Goal: Task Accomplishment & Management: Use online tool/utility

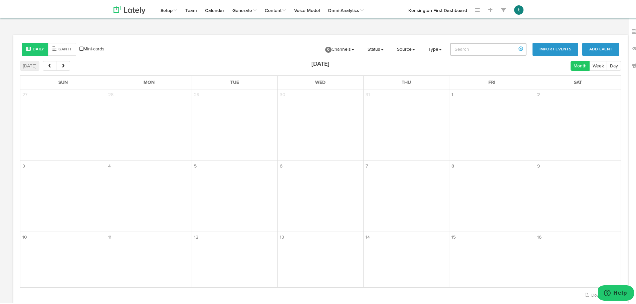
scroll to position [139, 0]
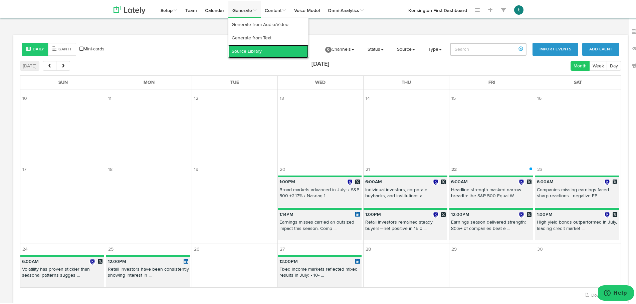
click at [242, 45] on link "Source Library" at bounding box center [268, 49] width 80 height 13
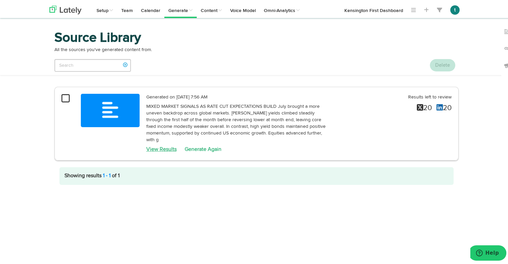
click at [151, 146] on link "View Results" at bounding box center [161, 148] width 30 height 5
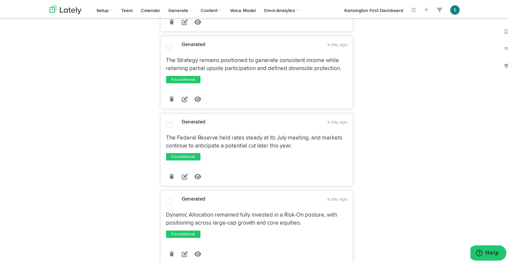
scroll to position [1552, 0]
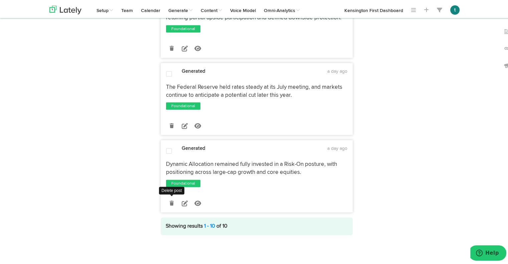
click at [170, 203] on icon at bounding box center [172, 202] width 4 height 5
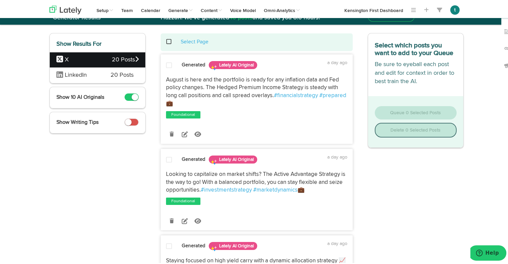
scroll to position [0, 0]
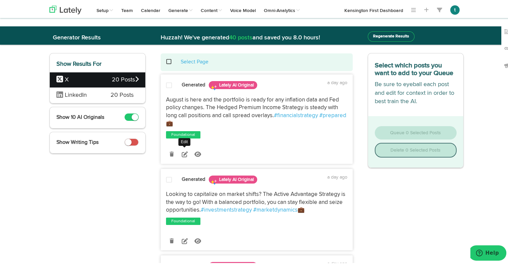
click at [182, 151] on icon at bounding box center [185, 153] width 6 height 6
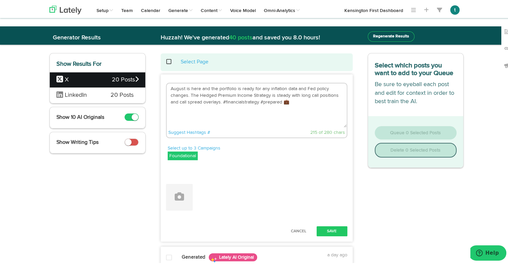
drag, startPoint x: 302, startPoint y: 105, endPoint x: 101, endPoint y: 63, distance: 205.3
paste textarea "July brought mixed signals: bond yields reversed lower, high yield stayed firm,…"
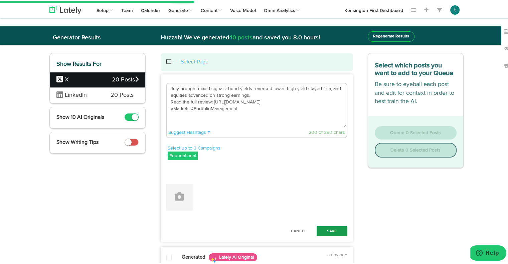
type textarea "July brought mixed signals: bond yields reversed lower, high yield stayed firm,…"
click at [331, 230] on button "Save" at bounding box center [332, 230] width 31 height 10
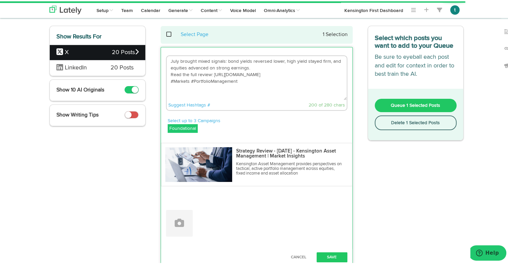
scroll to position [151, 0]
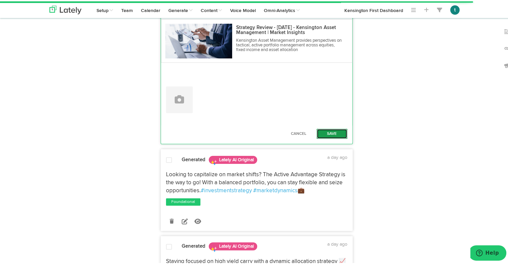
click at [325, 130] on button "Save" at bounding box center [332, 133] width 31 height 10
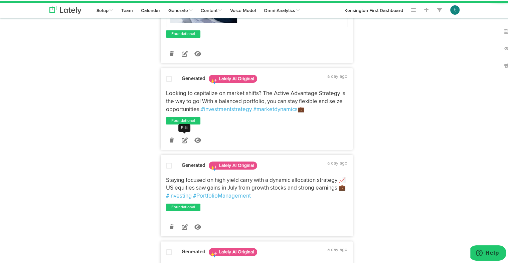
click at [184, 142] on icon at bounding box center [185, 139] width 6 height 6
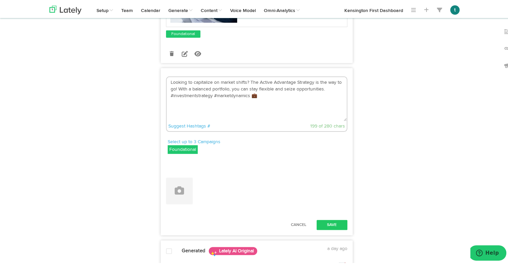
drag, startPoint x: 269, startPoint y: 117, endPoint x: 122, endPoint y: 67, distance: 155.4
paste textarea "Growth stocks led markets in July as earnings beat expectations, driving the S&…"
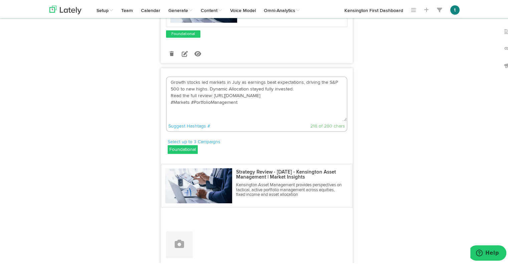
scroll to position [205, 0]
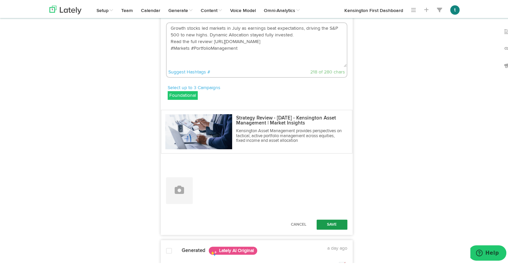
type textarea "Growth stocks led markets in July as earnings beat expectations, driving the S&…"
click at [340, 228] on button "Save" at bounding box center [332, 223] width 31 height 10
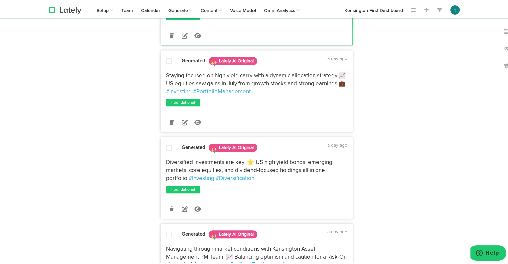
scroll to position [315, 0]
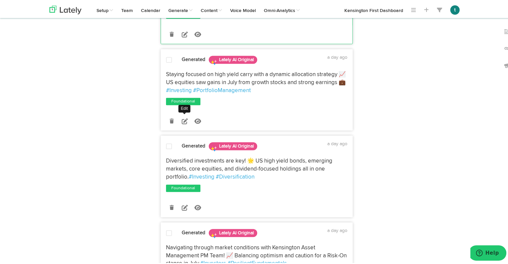
click at [184, 123] on icon at bounding box center [185, 120] width 6 height 6
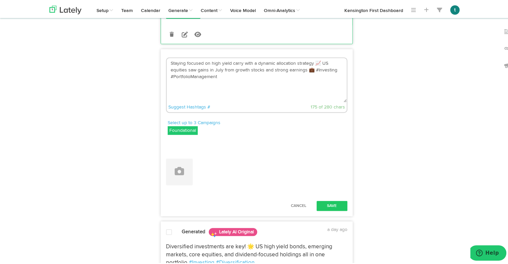
drag, startPoint x: 250, startPoint y: 116, endPoint x: 120, endPoint y: 53, distance: 144.0
paste textarea "Managed Income stayed Risk-On in July—allocated to US high yield with multisect…"
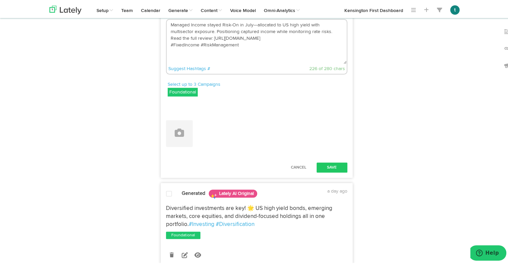
scroll to position [354, 0]
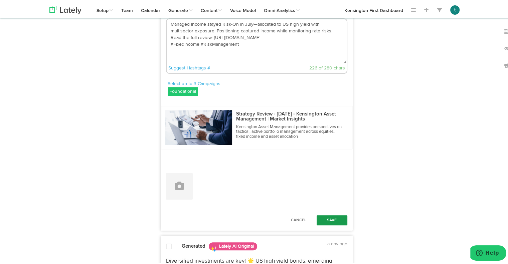
type textarea "Managed Income stayed Risk-On in July—allocated to US high yield with multisect…"
click at [327, 224] on button "Save" at bounding box center [332, 219] width 31 height 10
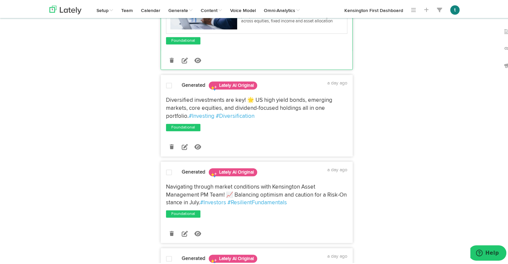
scroll to position [442, 0]
click at [179, 151] on link at bounding box center [185, 146] width 12 height 12
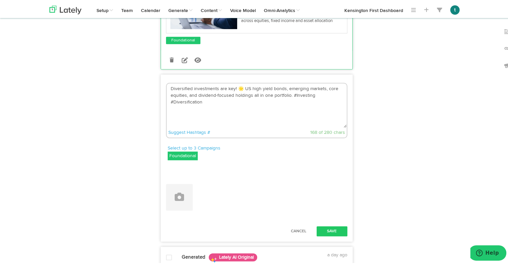
drag, startPoint x: 266, startPoint y: 159, endPoint x: 117, endPoint y: 98, distance: 160.8
paste textarea "efender maintained its balanced exposure to global equities, Treasuries, and go…"
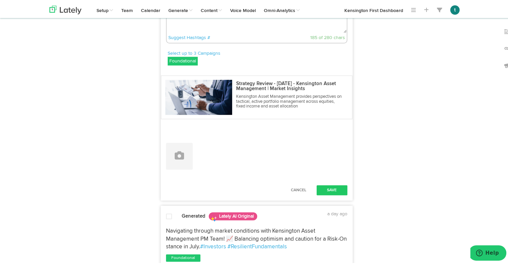
scroll to position [538, 0]
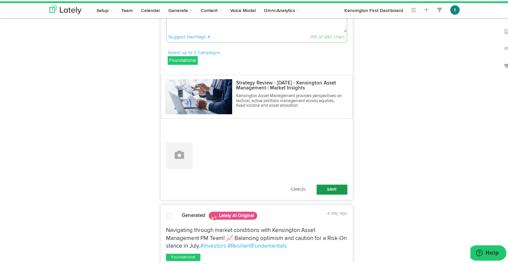
type textarea "Defender maintained its balanced exposure to global equities, Treasuries, and g…"
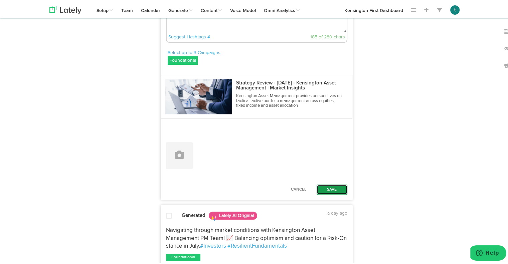
click at [327, 193] on button "Save" at bounding box center [332, 188] width 31 height 10
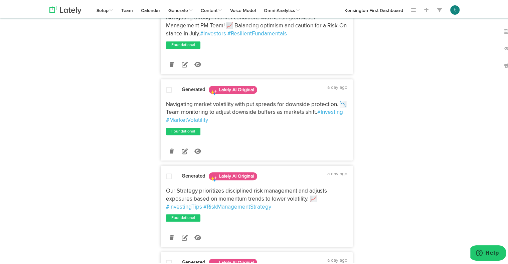
scroll to position [662, 0]
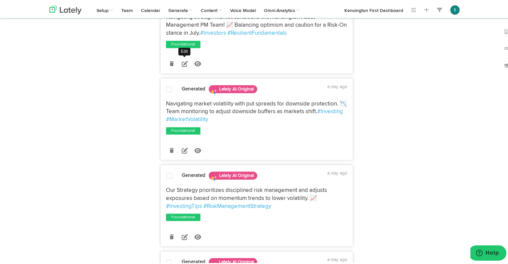
click at [182, 65] on icon at bounding box center [185, 62] width 6 height 6
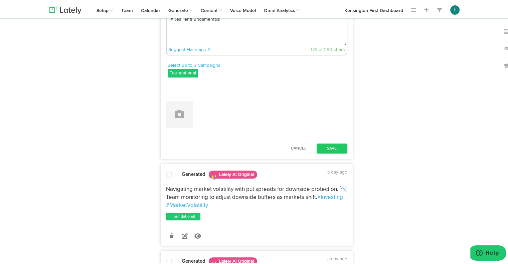
drag, startPoint x: 241, startPoint y: 103, endPoint x: 121, endPoint y: 26, distance: 142.9
paste textarea "Dynamic Allocation stayed invested in large-cap growth and core equities in Jul…"
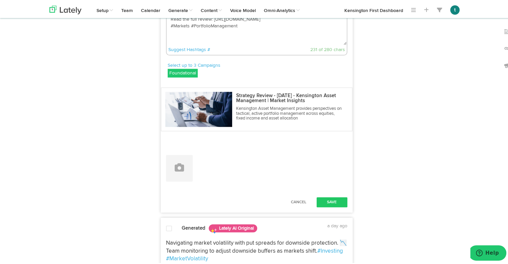
scroll to position [703, 0]
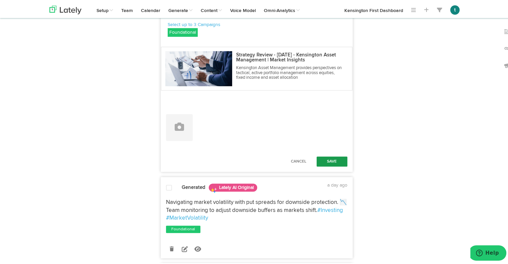
type textarea "Dynamic Allocation stayed invested in large-cap growth and core equities in Jul…"
click at [336, 165] on button "Save" at bounding box center [332, 160] width 31 height 10
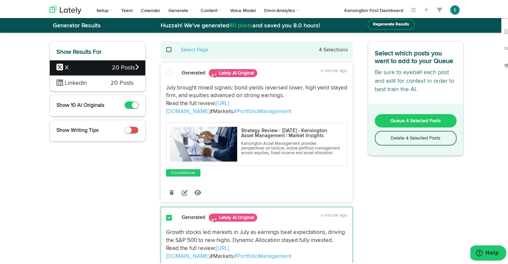
scroll to position [0, 0]
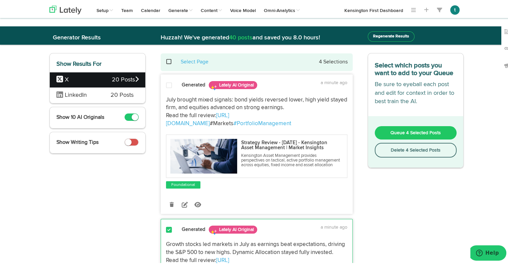
click at [166, 83] on span at bounding box center [169, 84] width 6 height 7
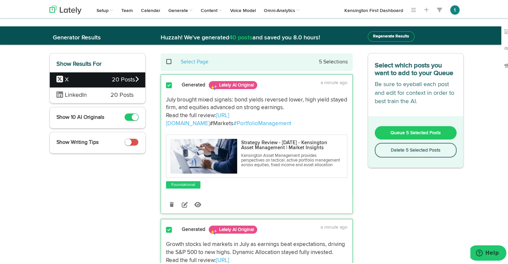
click at [420, 132] on span "Queue 5 Selected Posts" at bounding box center [415, 131] width 50 height 5
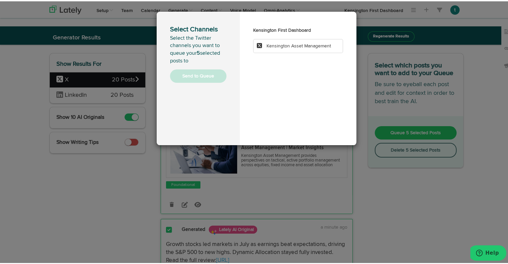
click at [271, 45] on span "Kensington Asset Management" at bounding box center [299, 44] width 64 height 5
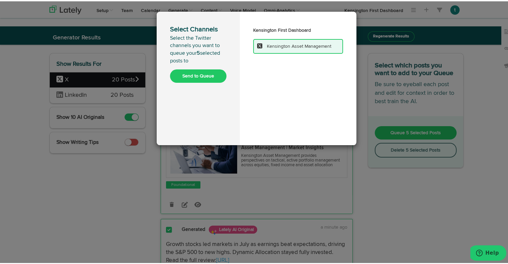
click at [193, 74] on button "Send to Queue" at bounding box center [198, 74] width 56 height 13
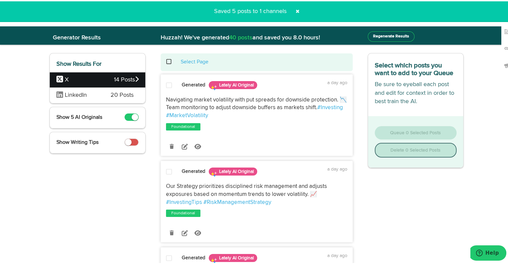
click at [111, 95] on span "20 Posts" at bounding box center [122, 94] width 23 height 9
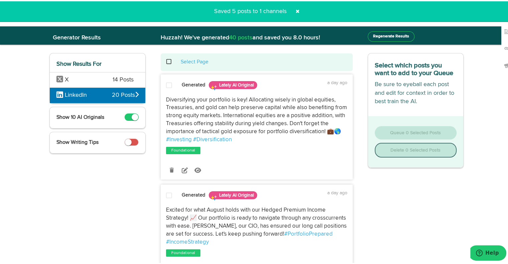
click at [113, 81] on span "14 Posts" at bounding box center [123, 78] width 21 height 9
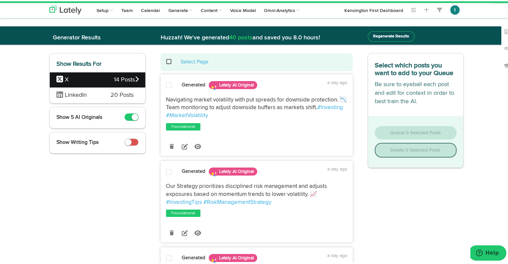
click at [166, 60] on span at bounding box center [173, 60] width 14 height 0
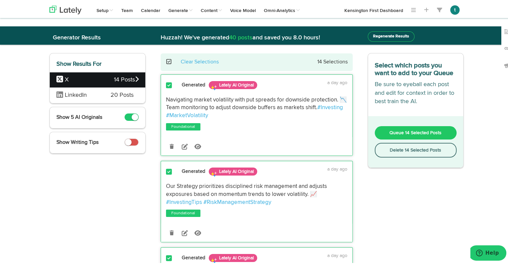
click at [409, 152] on button "Delete 14 Selected Posts" at bounding box center [416, 149] width 82 height 15
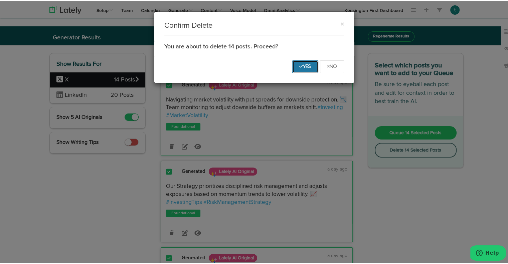
click at [295, 65] on button "Yes" at bounding box center [305, 65] width 26 height 13
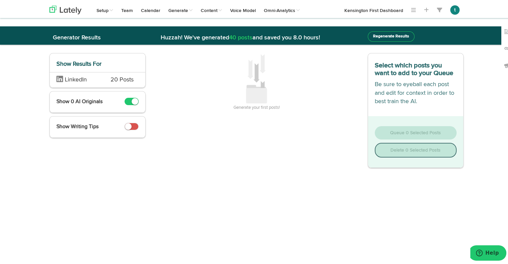
click at [91, 79] on span "LinkedIn" at bounding box center [78, 78] width 44 height 9
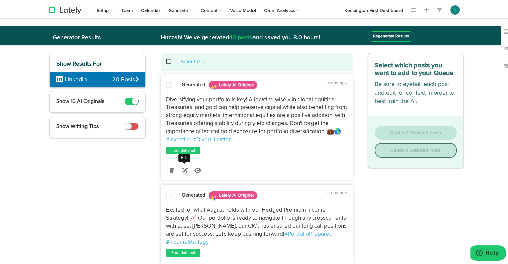
click at [182, 168] on icon at bounding box center [185, 169] width 6 height 6
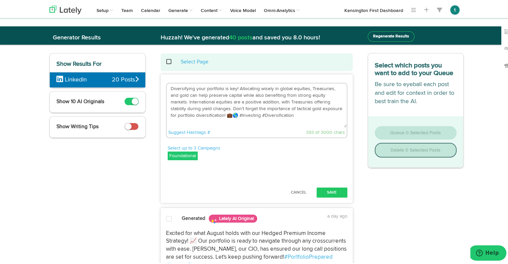
drag, startPoint x: 230, startPoint y: 109, endPoint x: 134, endPoint y: 71, distance: 103.4
paste textarea "Global markets have shown both opportunity and caution recently. Equities advan…"
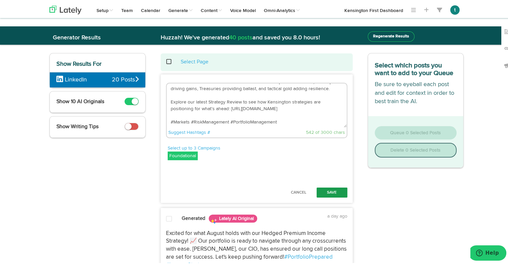
type textarea "Global markets have shown both opportunity and caution recently. Equities advan…"
click at [333, 192] on button "Save" at bounding box center [332, 191] width 31 height 10
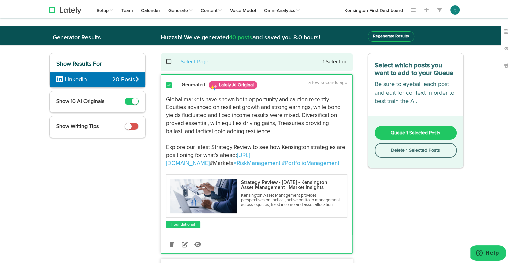
scroll to position [230, 0]
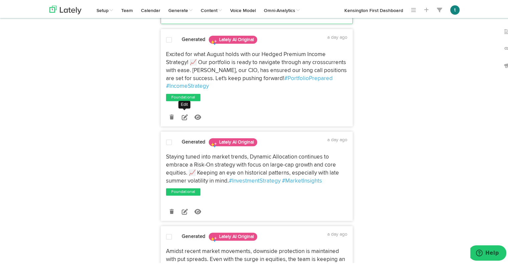
click at [183, 119] on icon at bounding box center [185, 116] width 6 height 6
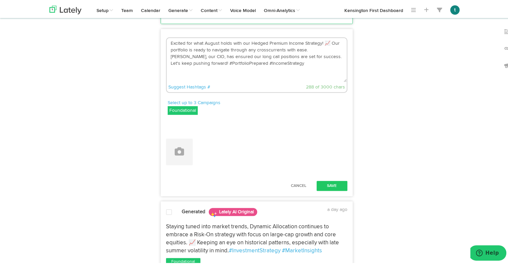
drag, startPoint x: 272, startPoint y: 87, endPoint x: 69, endPoint y: 22, distance: 213.1
paste textarea "Large-cap growth stocks have led recent equity gains, supported by stronger-tha…"
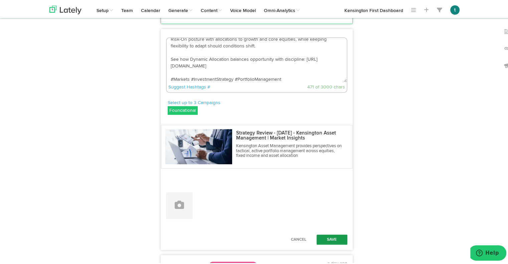
type textarea "Large-cap growth stocks have led recent equity gains, supported by stronger-tha…"
click at [335, 243] on button "Save" at bounding box center [332, 238] width 31 height 10
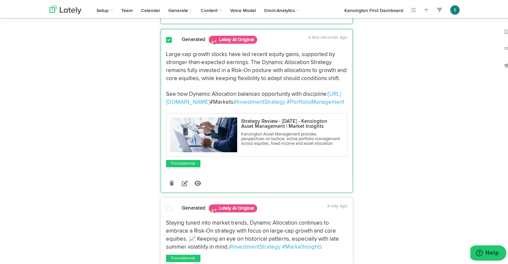
scroll to position [0, 0]
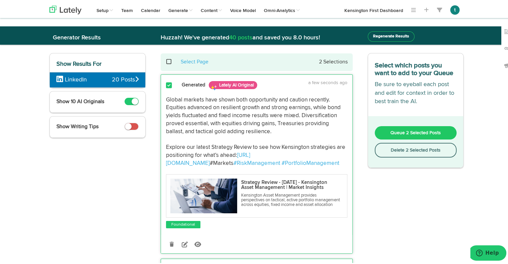
click at [421, 129] on span "Queue 2 Selected Posts" at bounding box center [415, 131] width 50 height 5
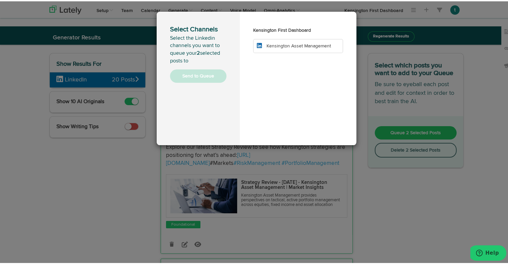
click at [277, 48] on li "Kensington Asset Management" at bounding box center [298, 45] width 90 height 14
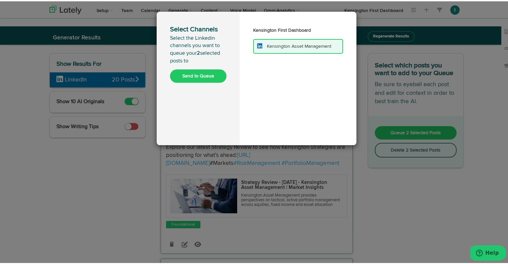
click at [187, 80] on button "Send to Queue" at bounding box center [198, 74] width 56 height 13
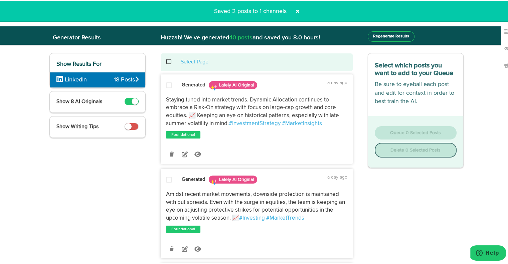
click at [166, 61] on span at bounding box center [173, 60] width 14 height 0
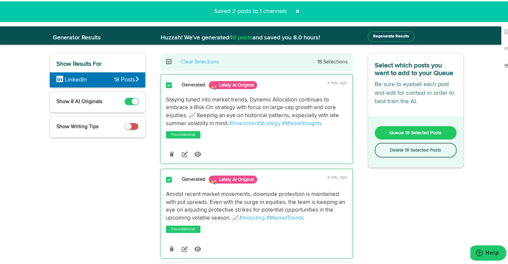
click at [389, 146] on button "Delete 18 Selected Posts" at bounding box center [416, 149] width 82 height 15
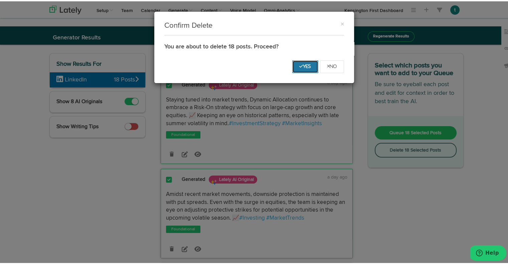
click at [307, 65] on icon "Yes" at bounding box center [305, 65] width 12 height 4
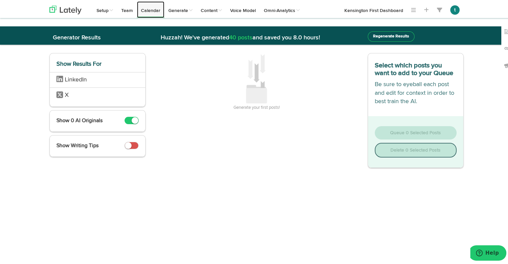
click at [154, 9] on link "Calendar" at bounding box center [150, 8] width 27 height 17
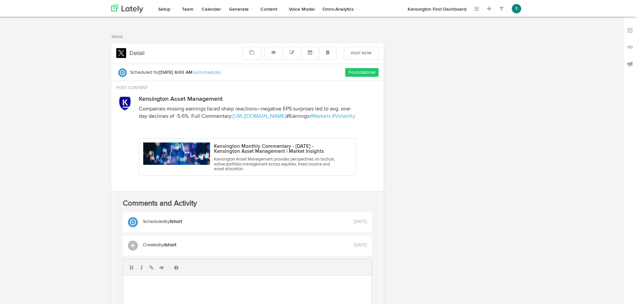
select select "6"
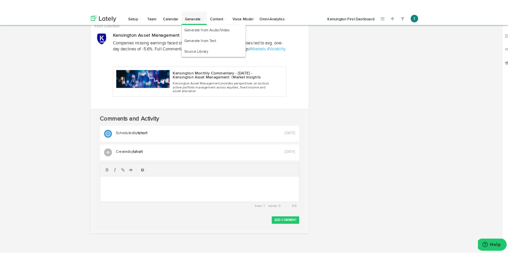
scroll to position [83, 0]
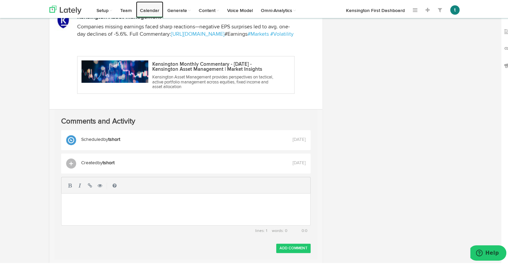
click at [150, 7] on link "Calendar" at bounding box center [149, 8] width 27 height 17
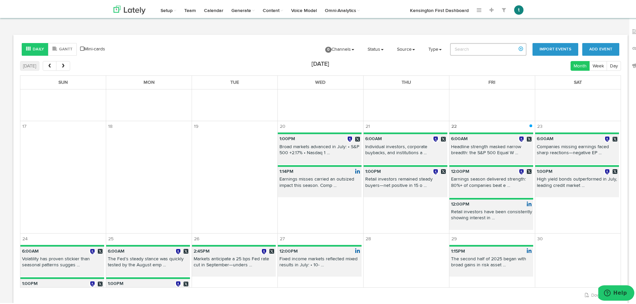
scroll to position [182, 0]
click at [470, 212] on p "Retail investors have been consistently showing interest in ..." at bounding box center [492, 214] width 84 height 15
click at [470, 212] on html "Channels Create Generate Pipeline Team Basic Analytics (limited on mobile) Dash…" at bounding box center [320, 180] width 641 height 361
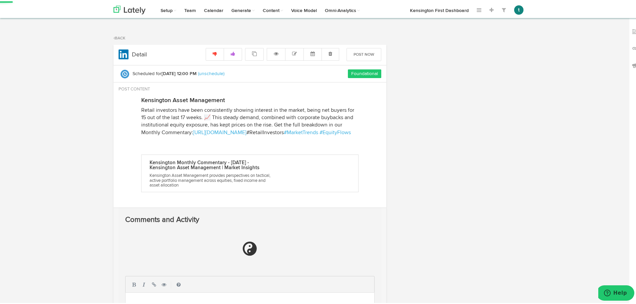
radio input "true"
select select "12"
select select "PM"
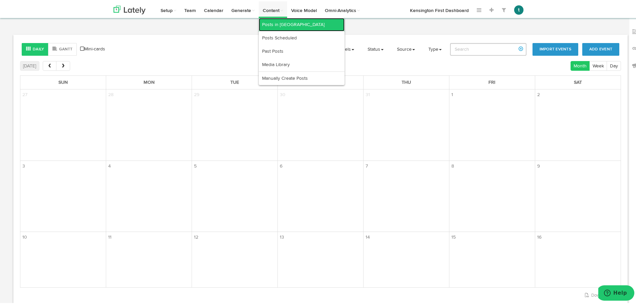
click at [280, 22] on link "Posts in [GEOGRAPHIC_DATA]" at bounding box center [302, 23] width 86 height 13
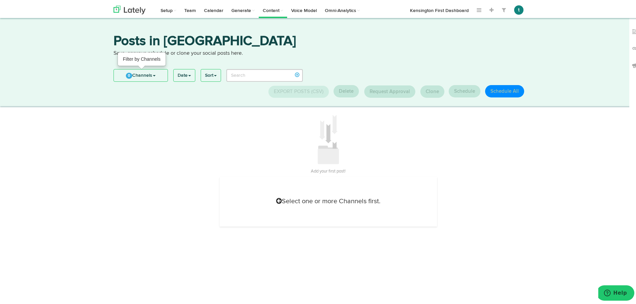
click at [148, 76] on link "0 Channels" at bounding box center [141, 74] width 54 height 12
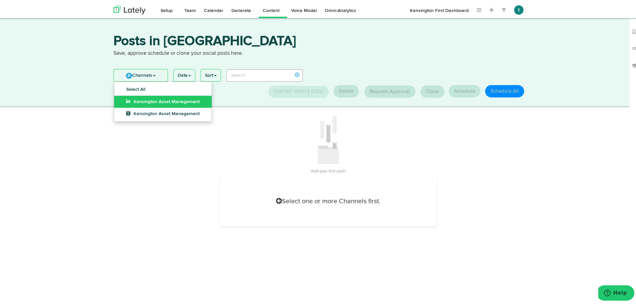
click at [150, 102] on span "Kensington Asset Management" at bounding box center [162, 100] width 73 height 5
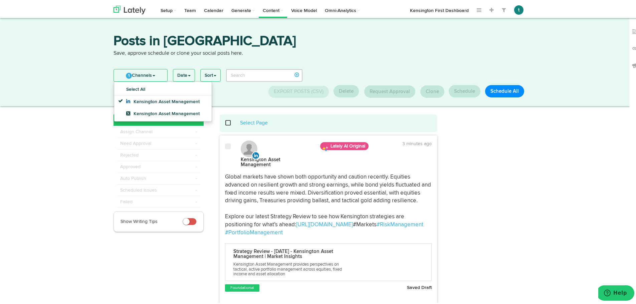
click at [225, 122] on span at bounding box center [232, 121] width 14 height 5
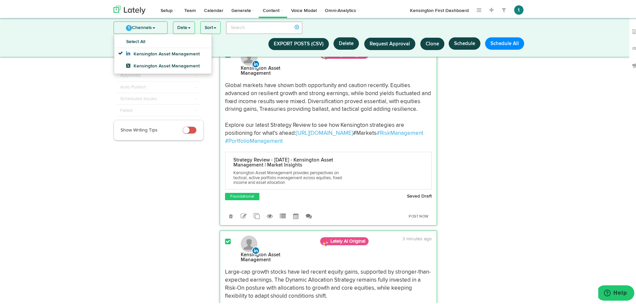
scroll to position [7, 0]
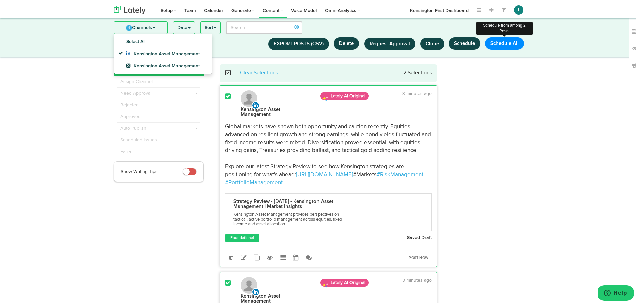
click at [493, 42] on button "Schedule All" at bounding box center [504, 42] width 39 height 12
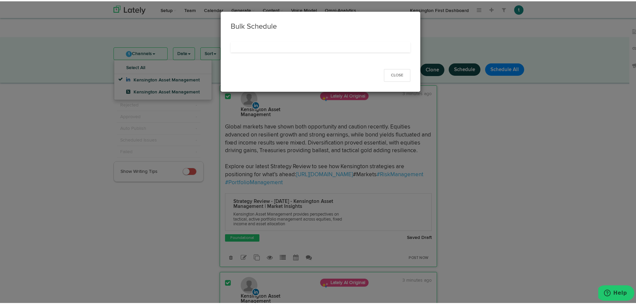
select select "11"
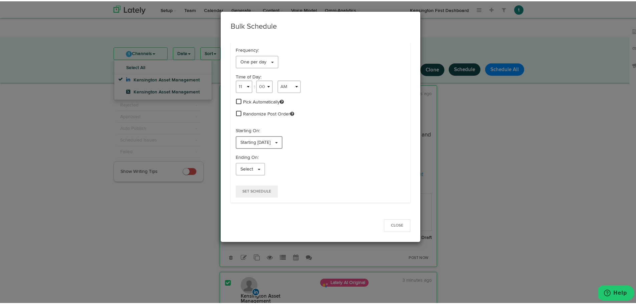
click at [283, 144] on link "Starting [DATE]" at bounding box center [259, 141] width 47 height 13
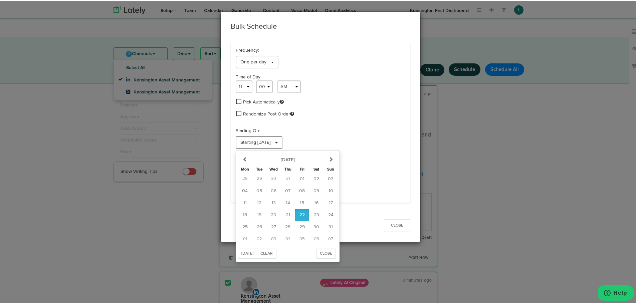
click at [283, 144] on link "Starting [DATE]" at bounding box center [259, 141] width 47 height 13
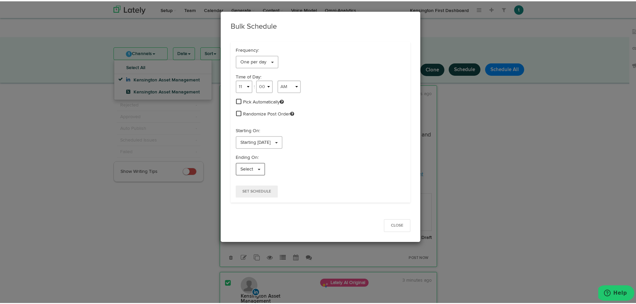
click at [251, 168] on link "Select" at bounding box center [250, 168] width 29 height 13
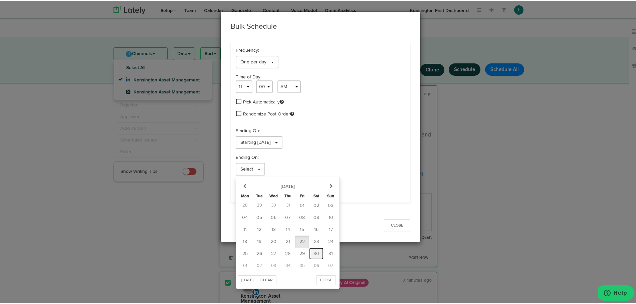
click at [315, 253] on span "30" at bounding box center [317, 252] width 6 height 5
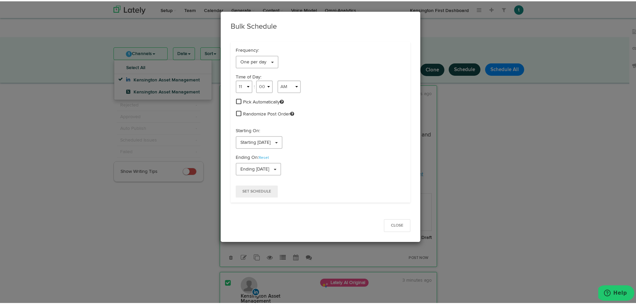
click at [236, 100] on span at bounding box center [238, 100] width 5 height 6
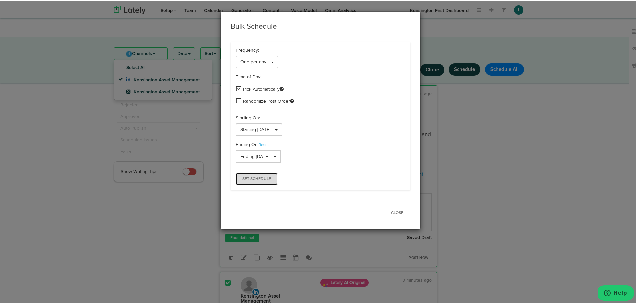
click at [264, 176] on span "Set Schedule" at bounding box center [256, 178] width 29 height 4
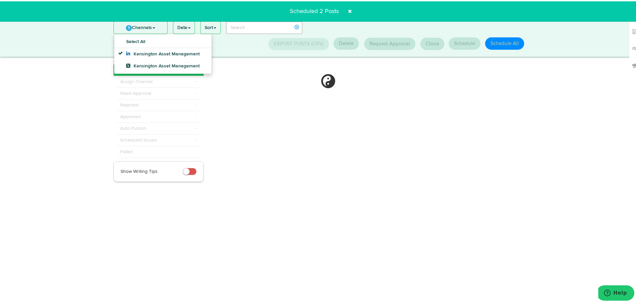
scroll to position [0, 0]
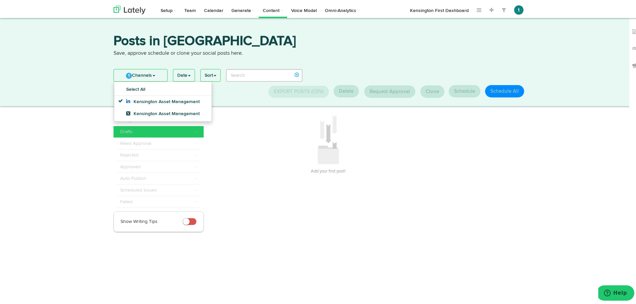
click at [247, 160] on div "Add your first post!" at bounding box center [329, 144] width 218 height 62
click at [133, 110] on span "Kensington Asset Management" at bounding box center [162, 112] width 73 height 5
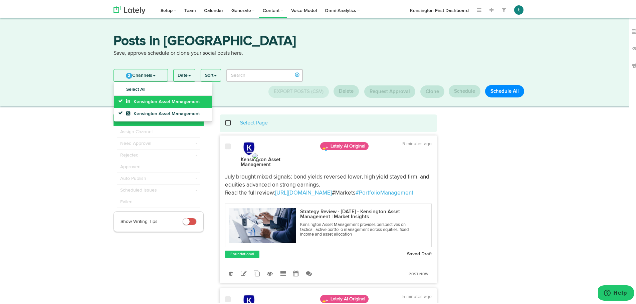
click at [146, 102] on span "Kensington Asset Management" at bounding box center [162, 100] width 73 height 5
click at [227, 121] on span at bounding box center [232, 121] width 14 height 5
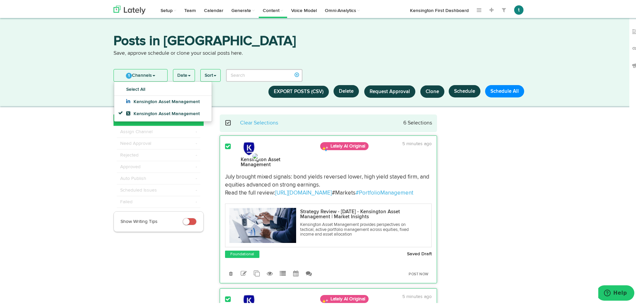
click at [504, 82] on div "1 Channels Select All Kensington Asset Management Kensington Asset Management D…" at bounding box center [321, 80] width 424 height 32
click at [503, 87] on button "Schedule All" at bounding box center [504, 90] width 39 height 12
select select "11"
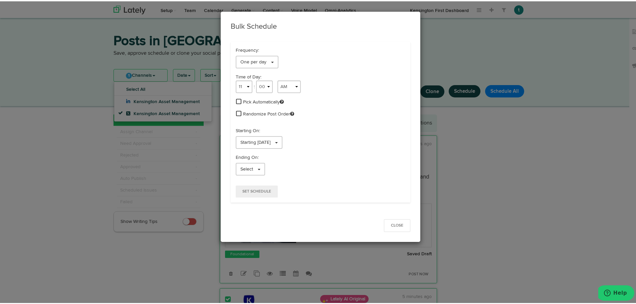
click at [237, 102] on span at bounding box center [238, 100] width 5 height 6
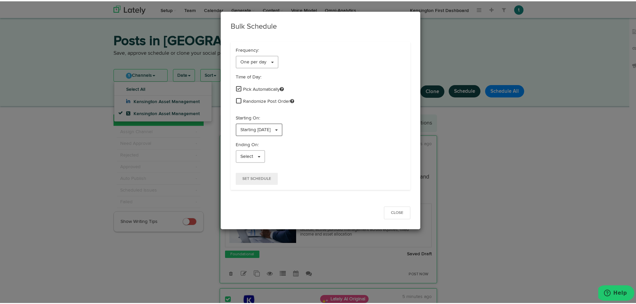
click at [278, 132] on link "Starting [DATE]" at bounding box center [259, 128] width 47 height 13
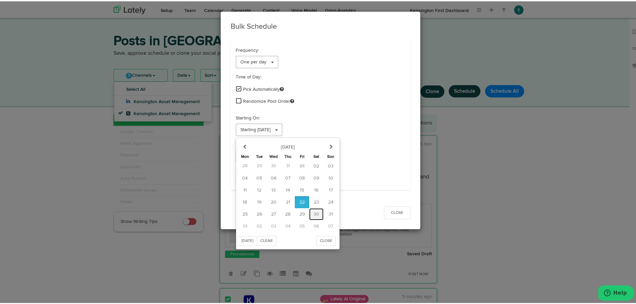
click at [316, 213] on span "30" at bounding box center [317, 213] width 6 height 5
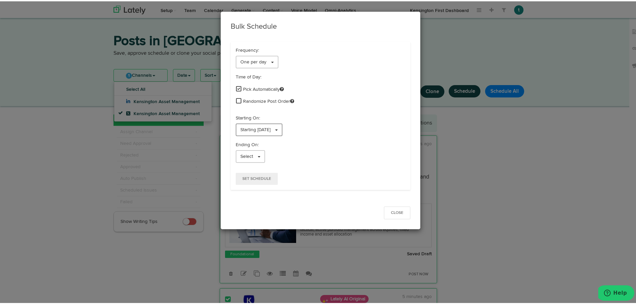
click at [269, 131] on span "Starting [DATE]" at bounding box center [255, 128] width 30 height 5
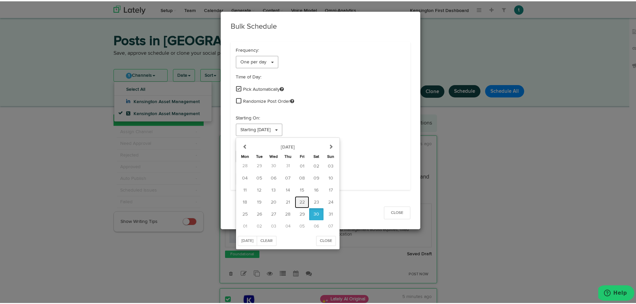
click at [300, 202] on span "22" at bounding box center [302, 201] width 5 height 5
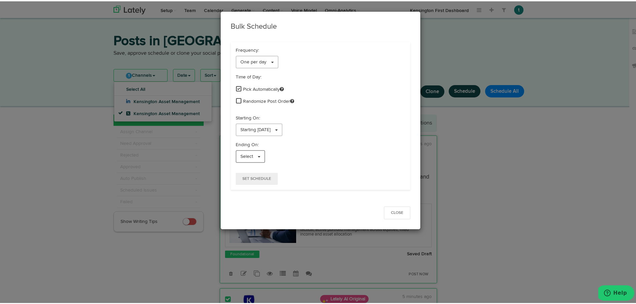
click at [245, 152] on link "Select" at bounding box center [250, 155] width 29 height 13
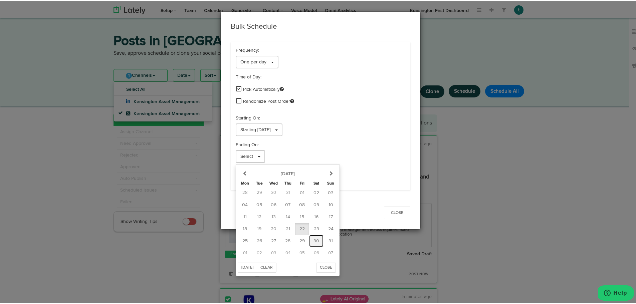
click at [310, 236] on button "30" at bounding box center [316, 240] width 14 height 12
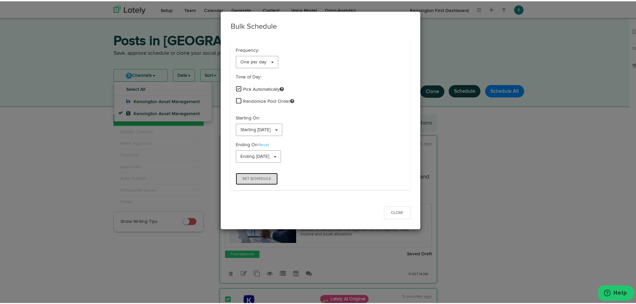
click at [244, 178] on span "Set Schedule" at bounding box center [256, 178] width 29 height 4
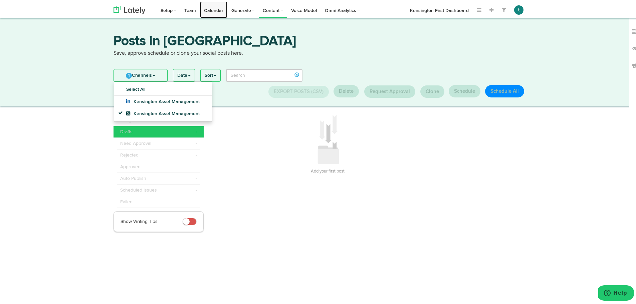
click at [209, 10] on link "Calendar" at bounding box center [213, 8] width 27 height 17
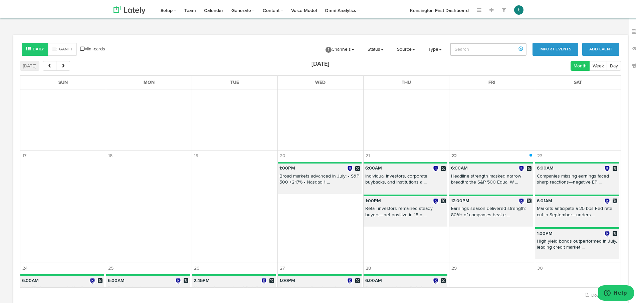
scroll to position [228, 0]
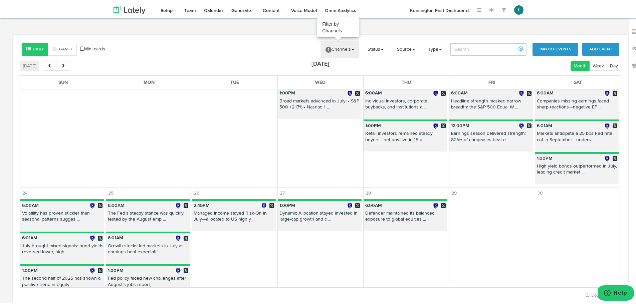
click at [338, 53] on link "1 Channels" at bounding box center [340, 48] width 39 height 17
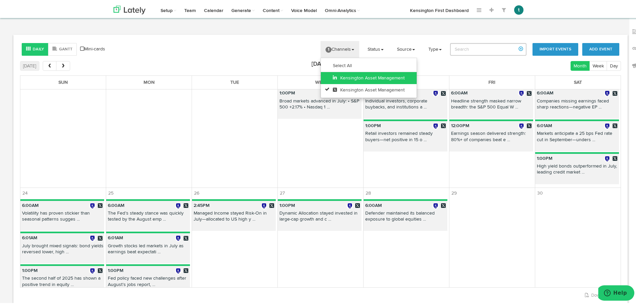
click at [343, 74] on link "Kensington Asset Management" at bounding box center [369, 77] width 96 height 12
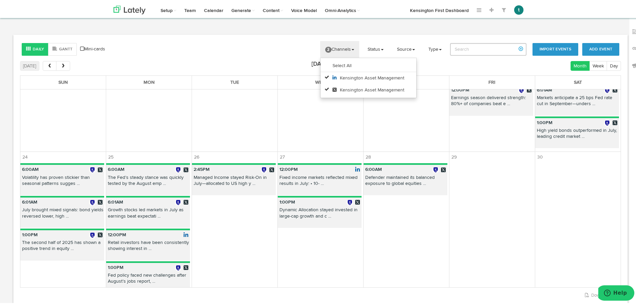
scroll to position [297, 0]
click at [395, 134] on td "6:00AM Individual investors, corporate buybacks, and institutions a ... 1:00PM …" at bounding box center [406, 82] width 86 height 133
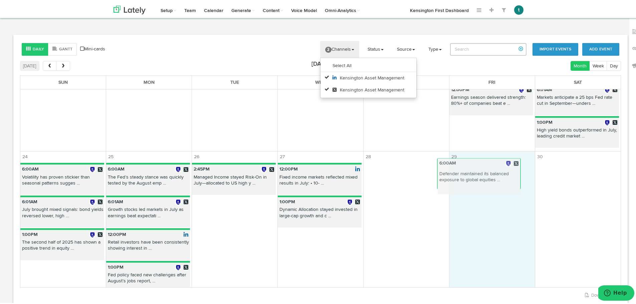
drag, startPoint x: 396, startPoint y: 176, endPoint x: 478, endPoint y: 171, distance: 81.3
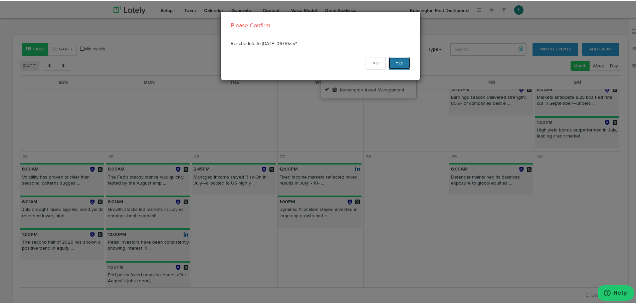
click at [398, 68] on button "Yes" at bounding box center [400, 62] width 22 height 13
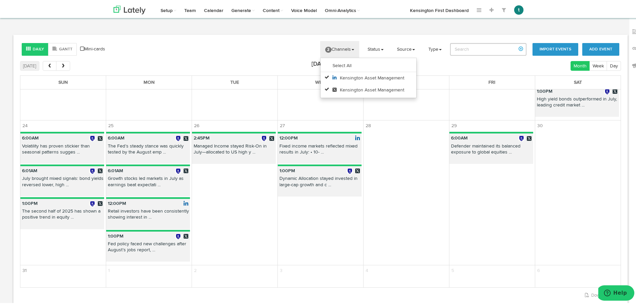
scroll to position [329, 0]
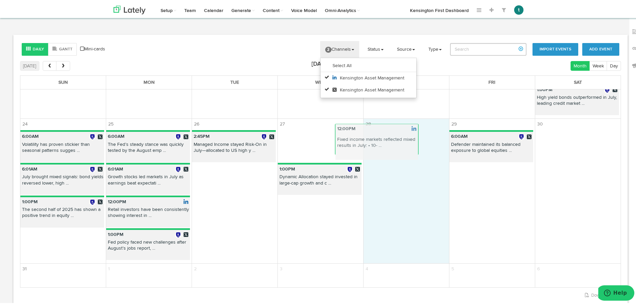
drag, startPoint x: 312, startPoint y: 152, endPoint x: 375, endPoint y: 146, distance: 63.1
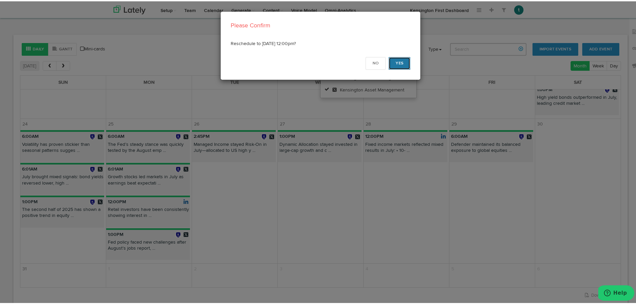
click at [392, 65] on button "Yes" at bounding box center [400, 62] width 22 height 13
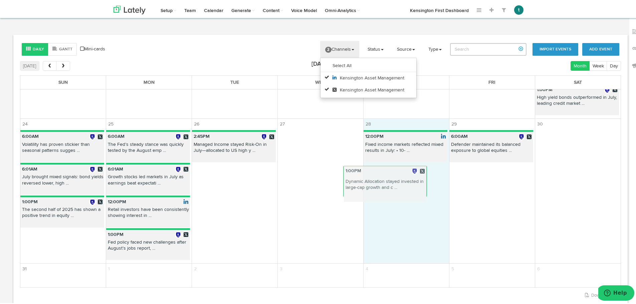
drag, startPoint x: 327, startPoint y: 150, endPoint x: 401, endPoint y: 187, distance: 82.6
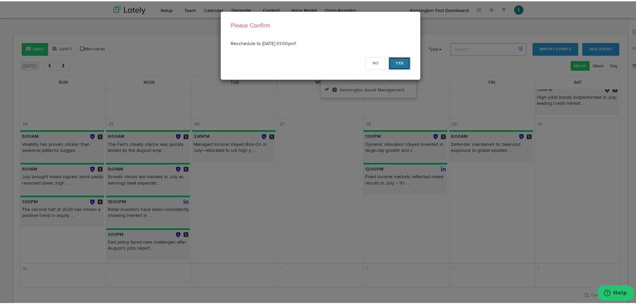
click at [394, 64] on button "Yes" at bounding box center [400, 62] width 22 height 13
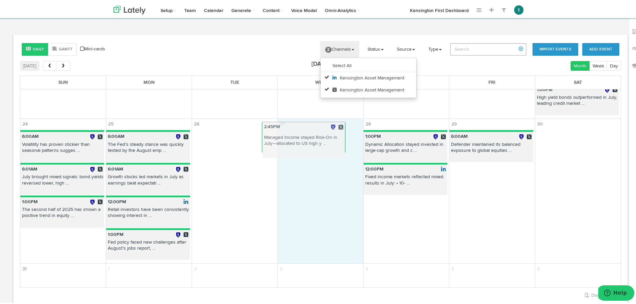
drag, startPoint x: 226, startPoint y: 145, endPoint x: 299, endPoint y: 137, distance: 73.2
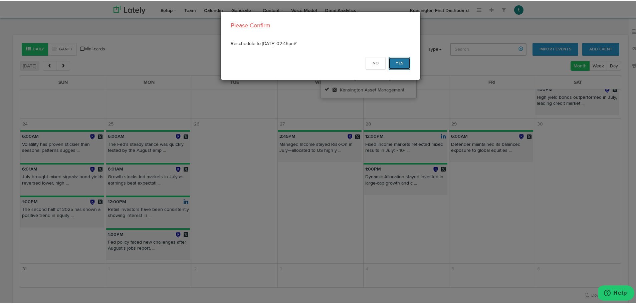
click at [400, 66] on button "Yes" at bounding box center [400, 62] width 22 height 13
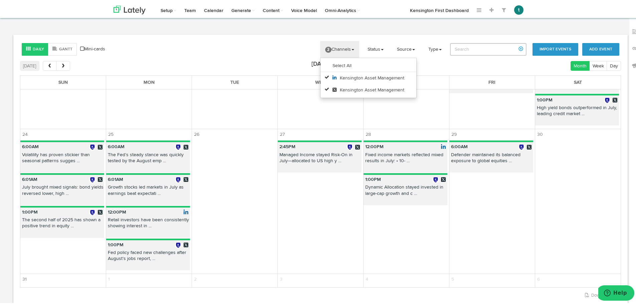
scroll to position [319, 0]
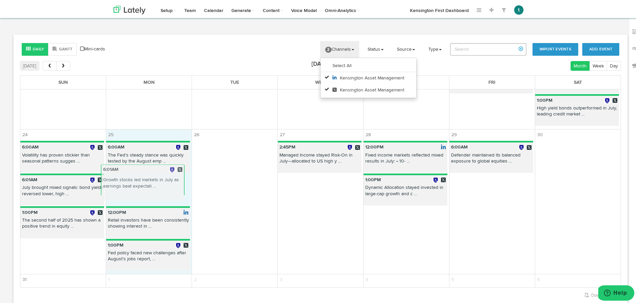
drag, startPoint x: 141, startPoint y: 196, endPoint x: 136, endPoint y: 187, distance: 10.2
click at [136, 187] on div "Sun Mon Tue Wed Thu Fri Sat 27 28 29 30 31 1 2 3 4 5 6 7 8 9 10 11 12 13 14 15 …" at bounding box center [320, 180] width 601 height 212
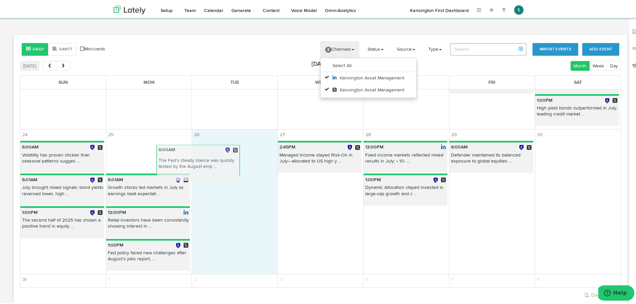
drag, startPoint x: 139, startPoint y: 160, endPoint x: 216, endPoint y: 161, distance: 77.2
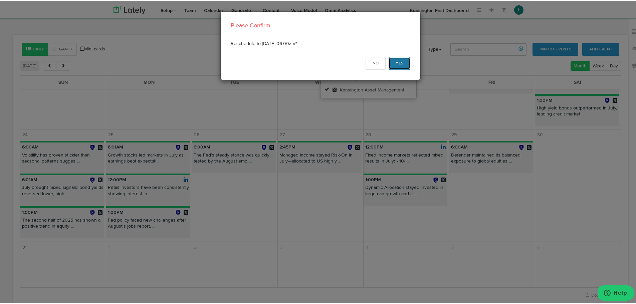
click at [397, 62] on button "Yes" at bounding box center [400, 62] width 22 height 13
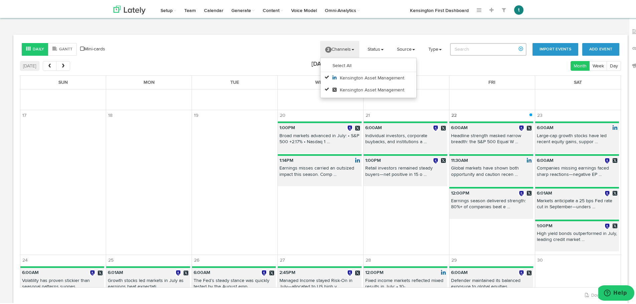
scroll to position [344, 0]
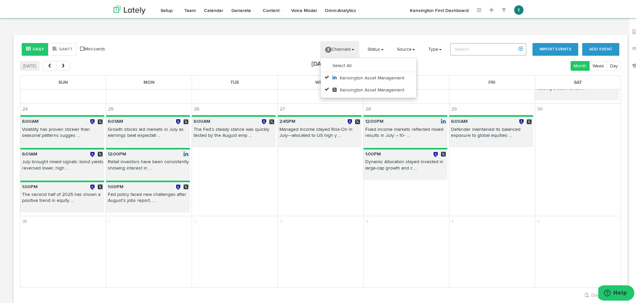
click at [284, 207] on td "2:45PM Managed Income stayed Risk-On in July—allocated to US high y ..." at bounding box center [321, 163] width 86 height 101
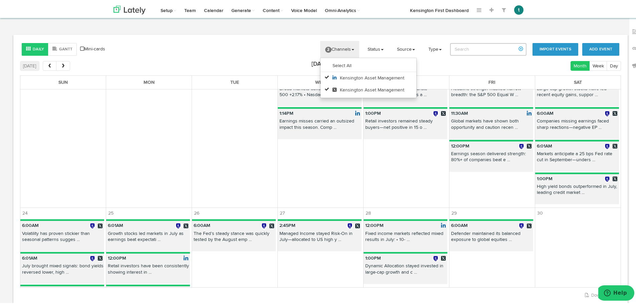
scroll to position [248, 0]
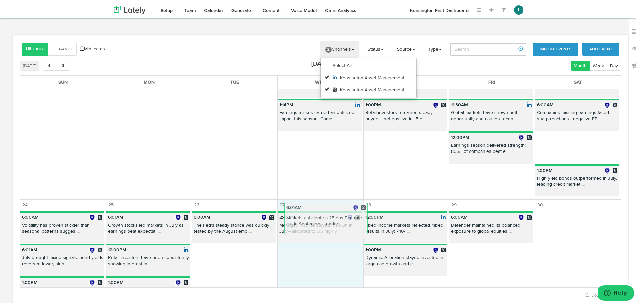
drag, startPoint x: 543, startPoint y: 143, endPoint x: 300, endPoint y: 212, distance: 252.3
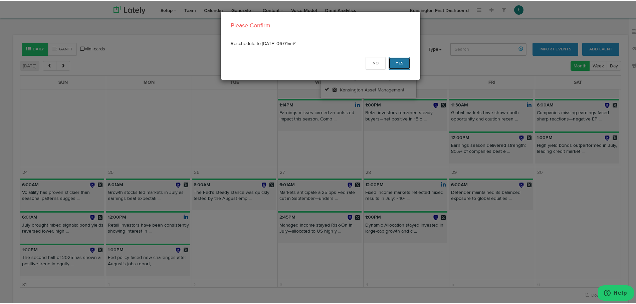
click at [397, 56] on button "Yes" at bounding box center [400, 62] width 22 height 13
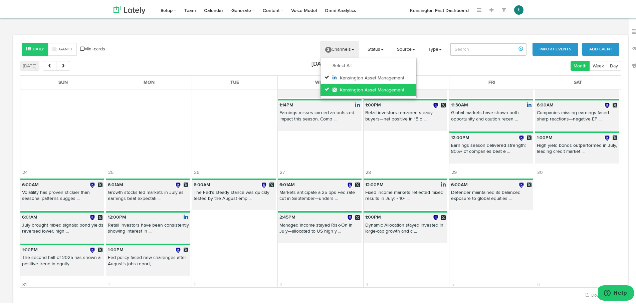
click at [330, 85] on link "Kensington Asset Management" at bounding box center [369, 89] width 96 height 12
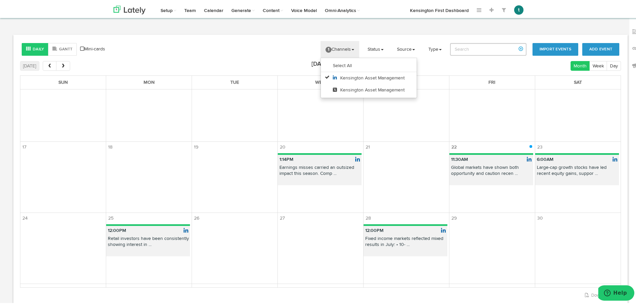
scroll to position [162, 0]
click at [392, 238] on p "Fixed income markets reflected mixed results in July: • 10- ..." at bounding box center [406, 241] width 84 height 15
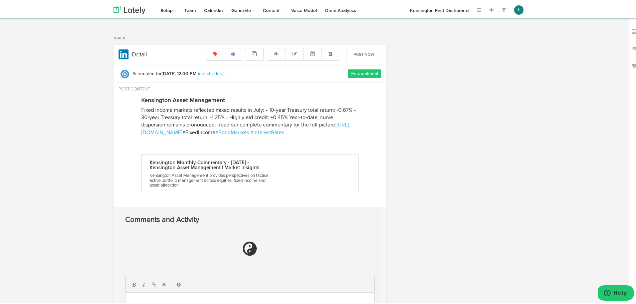
radio input "true"
select select "12"
select select "PM"
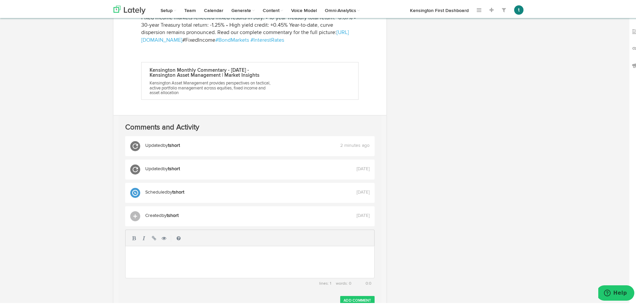
scroll to position [93, 0]
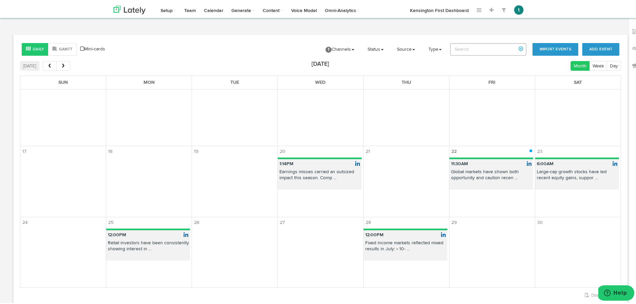
scroll to position [162, 0]
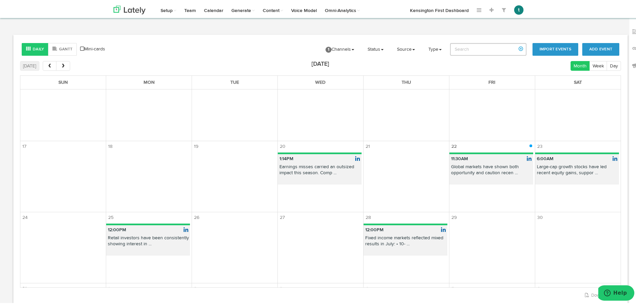
click at [154, 238] on p "Retail investors have been consistently showing interest in ..." at bounding box center [148, 241] width 84 height 15
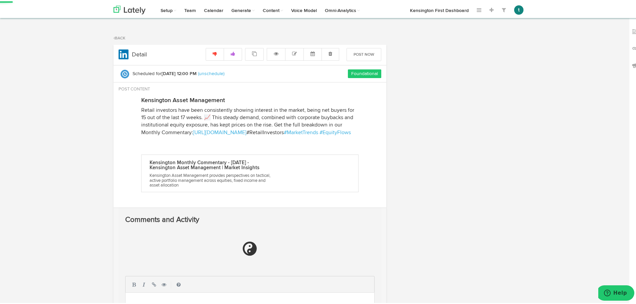
radio input "true"
select select "12"
select select "PM"
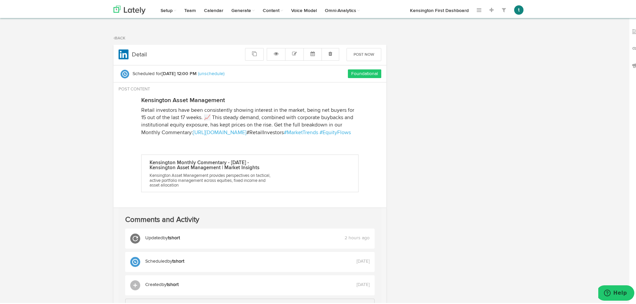
click at [33, 175] on div "Channels Create Generate Pipeline Team Basic Analytics (limited on mobile) Dash…" at bounding box center [320, 212] width 641 height 358
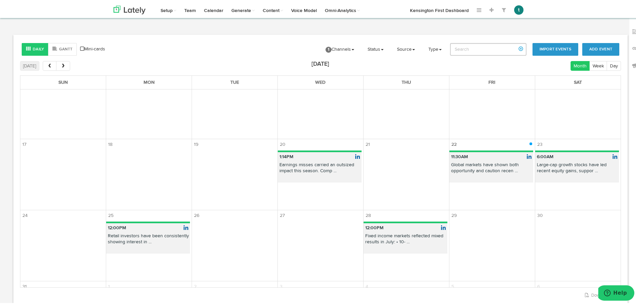
scroll to position [164, 0]
click at [560, 157] on p "6:00AM" at bounding box center [577, 155] width 84 height 9
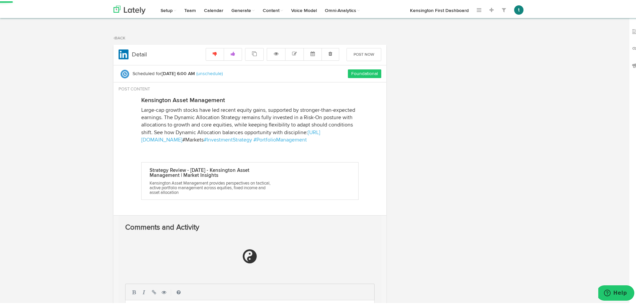
radio input "true"
select select "6"
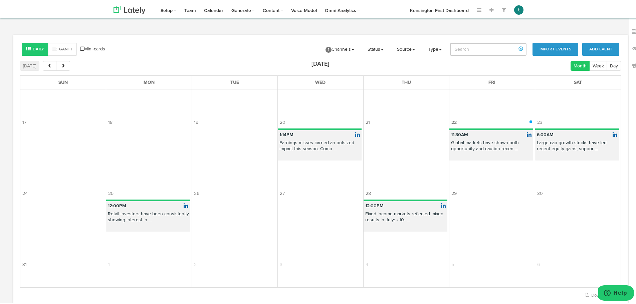
scroll to position [186, 0]
click at [407, 220] on p "Fixed income markets reflected mixed results in July: • 10- ..." at bounding box center [406, 217] width 84 height 15
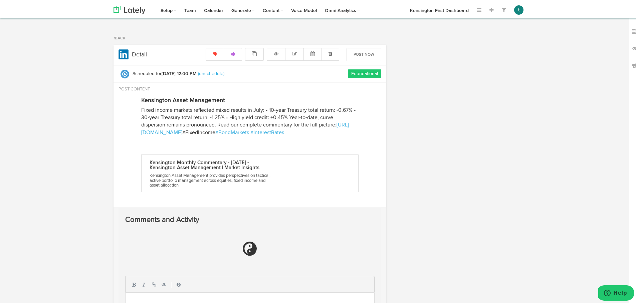
radio input "true"
select select "12"
select select "PM"
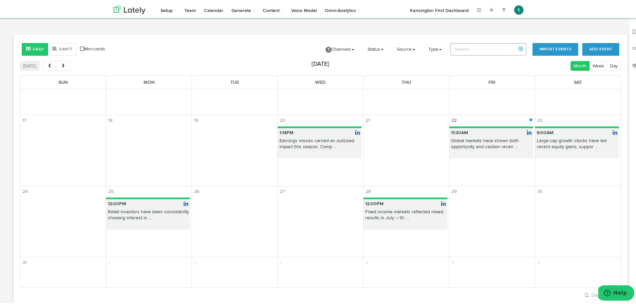
scroll to position [188, 0]
